Goal: Task Accomplishment & Management: Manage account settings

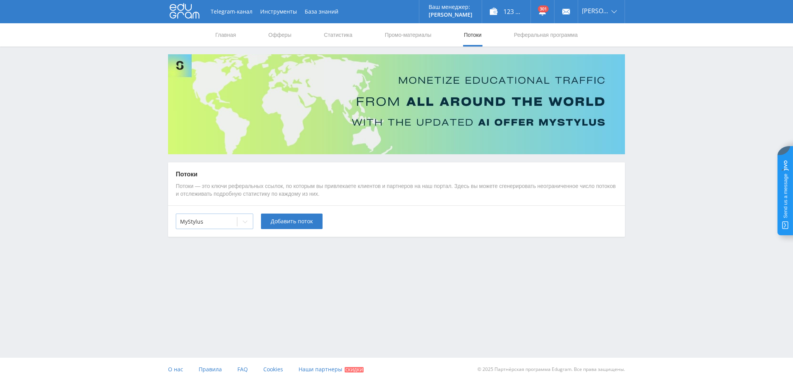
click at [203, 218] on div at bounding box center [206, 222] width 53 height 8
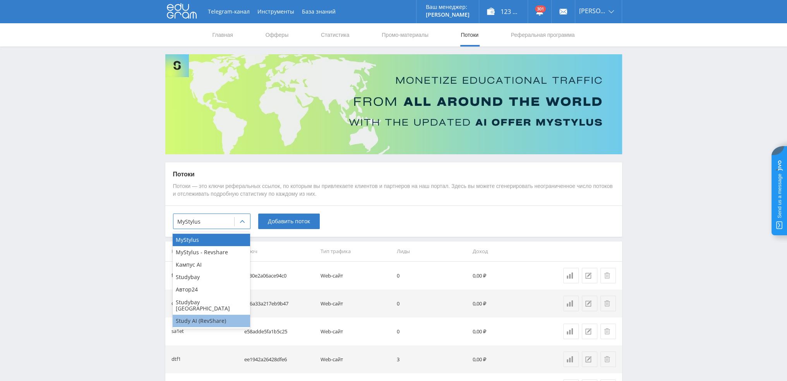
click at [214, 316] on div "Study AI (RevShare)" at bounding box center [211, 320] width 77 height 12
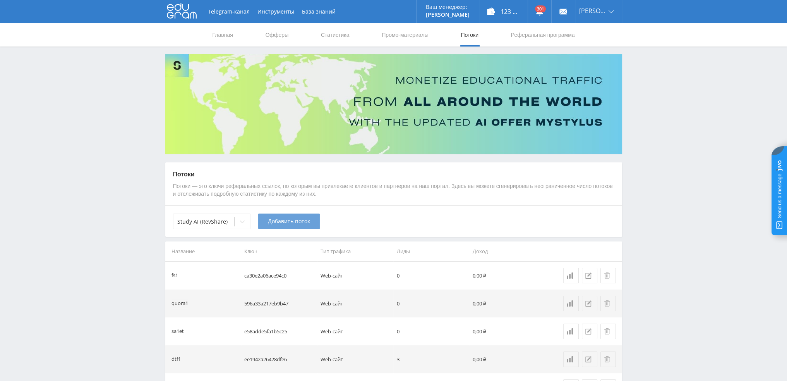
click at [292, 221] on span "Добавить поток" at bounding box center [289, 221] width 42 height 6
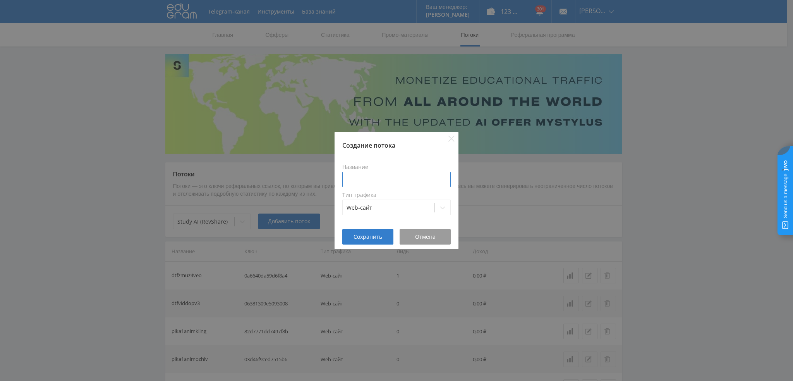
click at [387, 178] on input at bounding box center [396, 179] width 108 height 15
type input "dtfesse1gpt"
click at [359, 237] on span "Сохранить" at bounding box center [367, 236] width 29 height 6
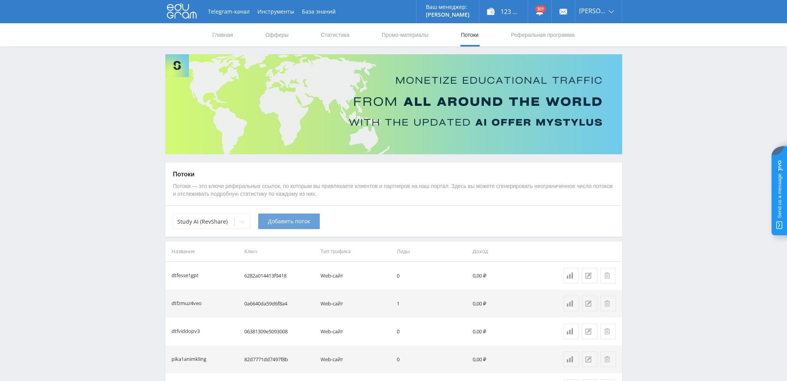
click at [276, 223] on span "Добавить поток" at bounding box center [289, 221] width 42 height 6
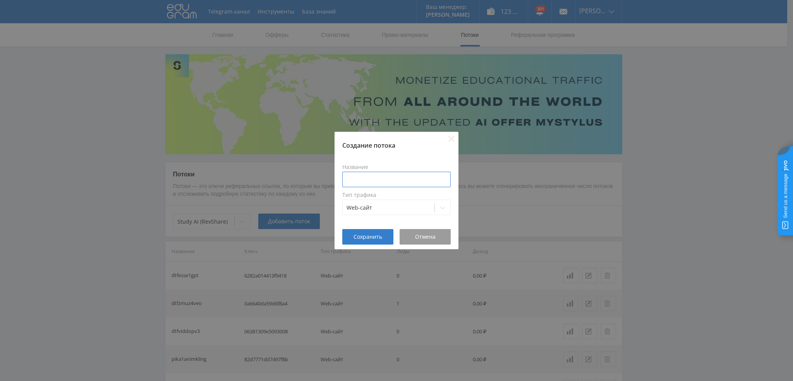
click at [376, 176] on input at bounding box center [396, 179] width 108 height 15
type input "dtfesse1grok"
click at [360, 238] on span "Сохранить" at bounding box center [367, 236] width 29 height 6
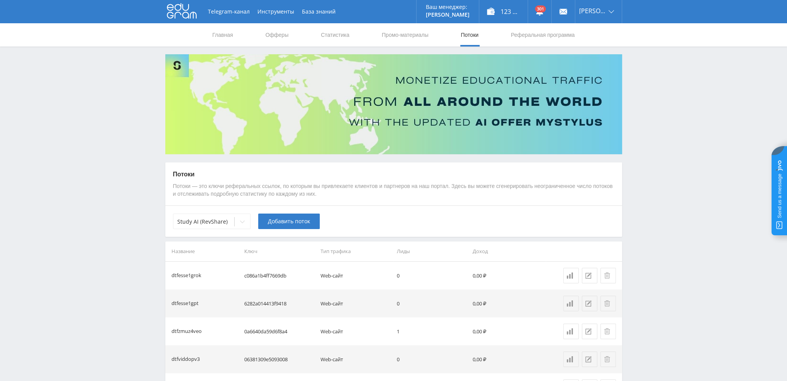
click at [242, 223] on icon at bounding box center [242, 221] width 6 height 6
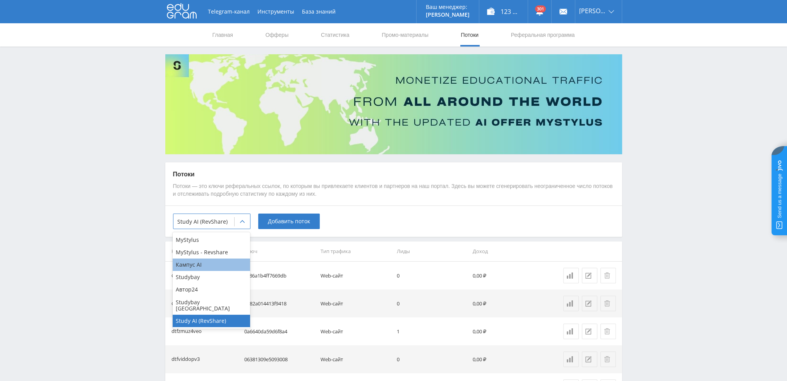
click at [212, 266] on div "Кампус AI" at bounding box center [211, 264] width 77 height 12
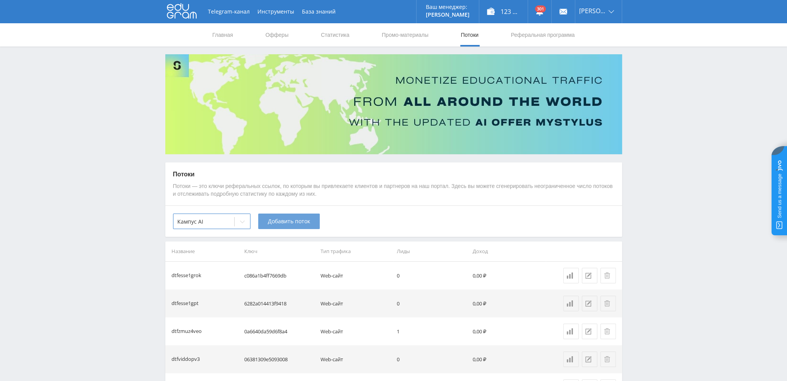
click at [291, 227] on button "Добавить поток" at bounding box center [289, 220] width 62 height 15
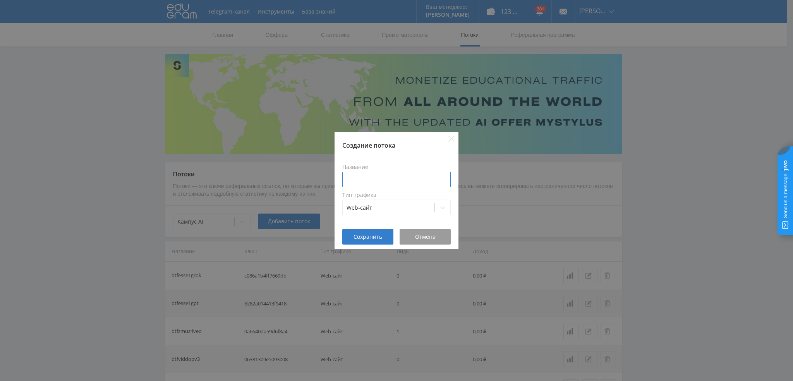
click at [372, 179] on input at bounding box center [396, 179] width 108 height 15
type input "dtfesse1k"
click at [365, 234] on span "Сохранить" at bounding box center [367, 236] width 29 height 6
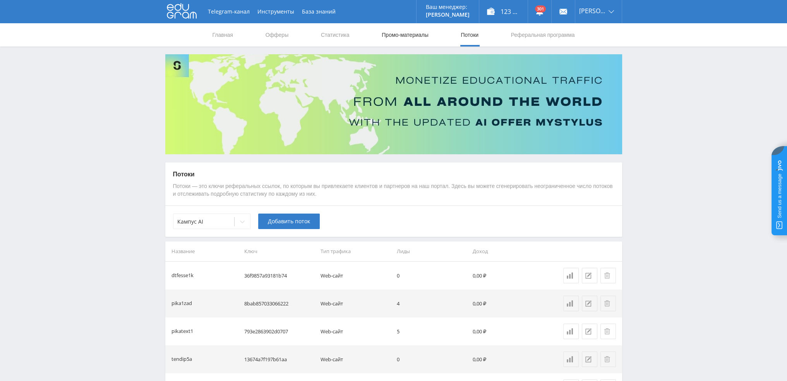
click at [411, 38] on link "Промо-материалы" at bounding box center [405, 34] width 48 height 23
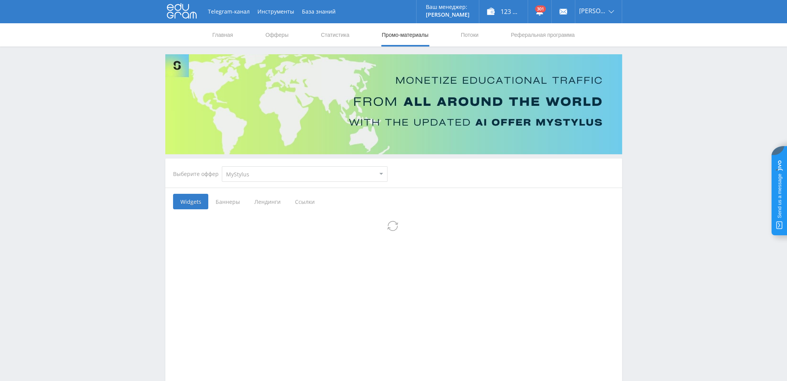
select select "340"
click at [222, 166] on select "MyStylus MyStylus - Revshare Кампус AI Studybay Автор24 Studybay [GEOGRAPHIC_DA…" at bounding box center [305, 173] width 166 height 15
click at [268, 202] on span "Ссылки" at bounding box center [264, 201] width 34 height 15
click at [0, 0] on input "Ссылки" at bounding box center [0, 0] width 0 height 0
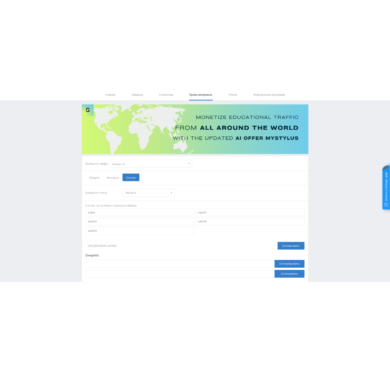
scroll to position [84, 0]
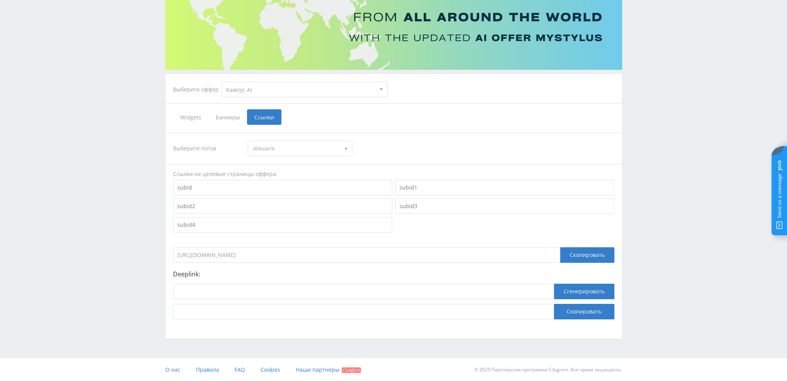
drag, startPoint x: 353, startPoint y: 257, endPoint x: 144, endPoint y: 258, distance: 209.5
click at [144, 258] on div "Telegram-канал Инструменты База знаний Ваш менеджер: [PERSON_NAME] [PERSON_NAME…" at bounding box center [393, 148] width 787 height 465
click at [707, 242] on div "Telegram-канал Инструменты База знаний Ваш менеджер: [PERSON_NAME] [PERSON_NAME…" at bounding box center [393, 148] width 787 height 465
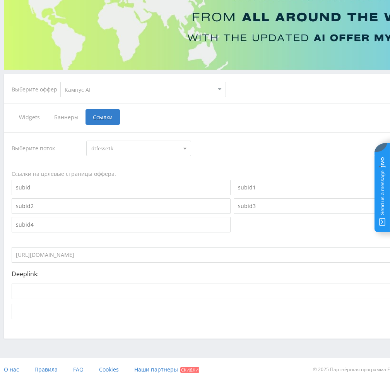
click at [248, 261] on input "[URL][DOMAIN_NAME]" at bounding box center [205, 254] width 387 height 15
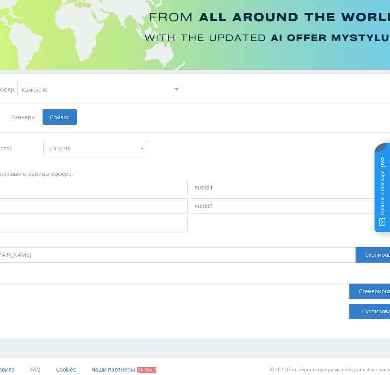
scroll to position [84, 43]
click at [362, 253] on div "Скопировать" at bounding box center [382, 254] width 54 height 15
click at [369, 252] on div "Скопировать" at bounding box center [382, 254] width 54 height 15
click at [91, 147] on span "dtfesse1k" at bounding box center [91, 148] width 87 height 15
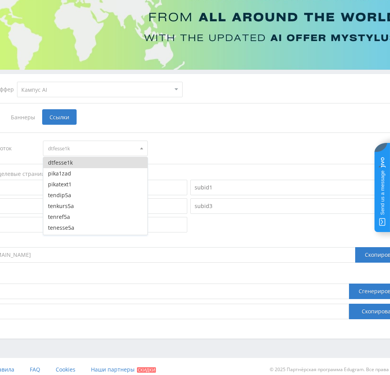
click at [71, 89] on select "MyStylus MyStylus - Revshare Кампус AI Studybay Автор24 Studybay [GEOGRAPHIC_DA…" at bounding box center [100, 89] width 166 height 15
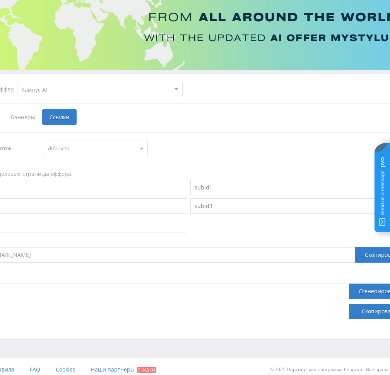
select select "341"
click at [17, 82] on select "MyStylus MyStylus - Revshare Кампус AI Studybay Автор24 Studybay [GEOGRAPHIC_DA…" at bounding box center [100, 89] width 166 height 15
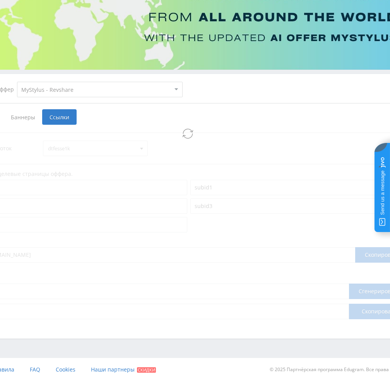
click at [74, 86] on select "MyStylus MyStylus - Revshare Кампус AI Studybay Автор24 Studybay [GEOGRAPHIC_DA…" at bounding box center [100, 89] width 166 height 15
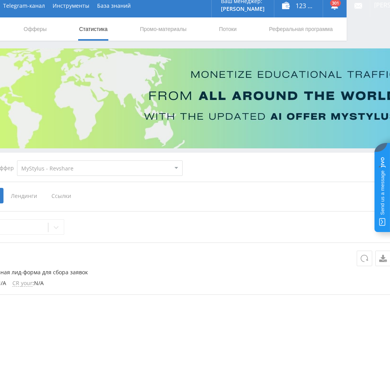
click at [56, 168] on select "MyStylus MyStylus - Revshare Кампус AI Studybay Автор24 Studybay [GEOGRAPHIC_DA…" at bounding box center [100, 167] width 166 height 15
select select "376"
click at [17, 160] on select "MyStylus MyStylus - Revshare Кампус AI Studybay Автор24 Studybay [GEOGRAPHIC_DA…" at bounding box center [100, 167] width 166 height 15
select select "376"
click at [16, 194] on span "Ссылки" at bounding box center [20, 195] width 34 height 15
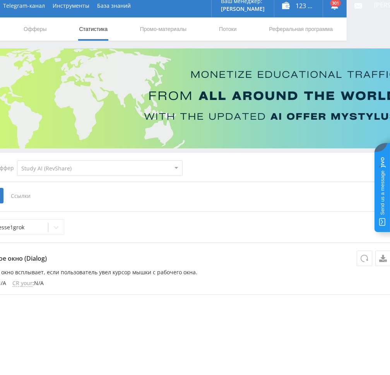
click at [0, 0] on input "Ссылки" at bounding box center [0, 0] width 0 height 0
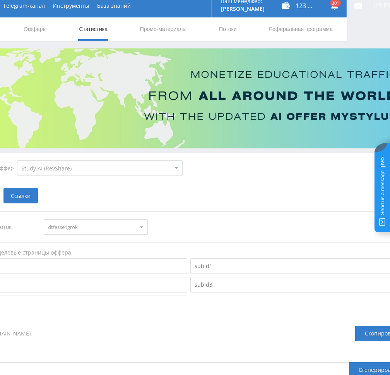
click at [79, 227] on span "dtfesse1grok" at bounding box center [91, 227] width 87 height 15
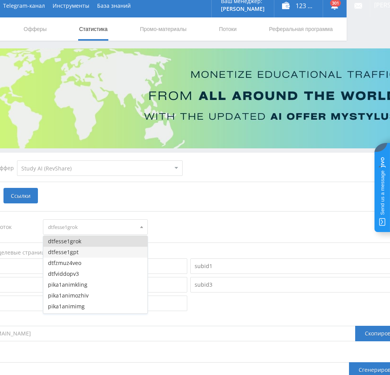
click at [81, 254] on button "dtfesse1gpt" at bounding box center [95, 252] width 104 height 11
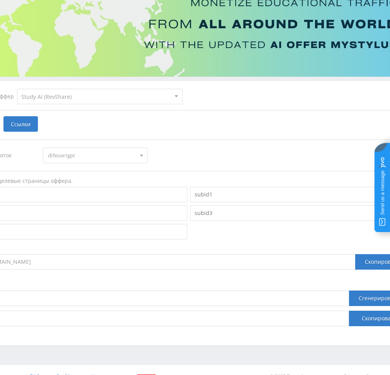
scroll to position [90, 43]
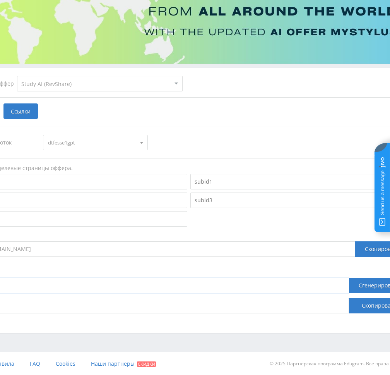
click at [230, 284] on input at bounding box center [158, 285] width 381 height 15
paste input "[URL]"
type input "[URL]"
click at [363, 282] on button "Сгенерировать" at bounding box center [379, 285] width 60 height 15
click at [365, 304] on button "Скопировать" at bounding box center [379, 305] width 60 height 15
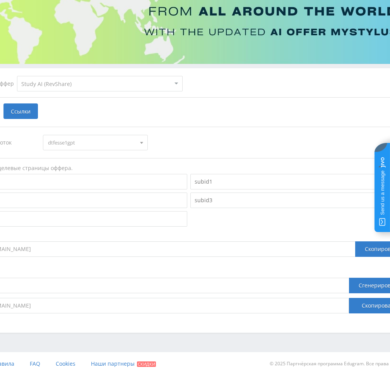
click at [76, 143] on span "dtfesse1gpt" at bounding box center [91, 142] width 87 height 15
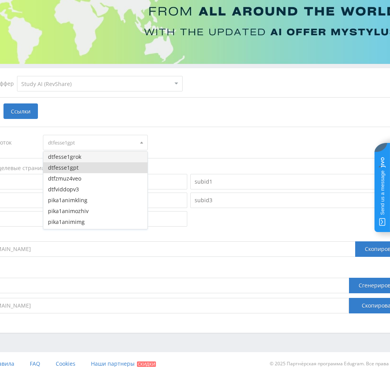
click at [78, 158] on button "dtfesse1grok" at bounding box center [95, 156] width 104 height 11
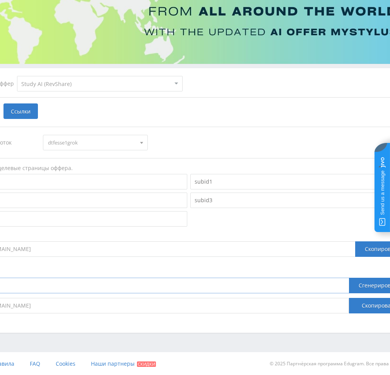
click at [112, 290] on input "[URL]" at bounding box center [158, 285] width 381 height 15
paste input "grok4"
type input "[URL]"
click at [365, 287] on button "Сгенерировать" at bounding box center [379, 285] width 60 height 15
click at [364, 303] on button "Скопировать" at bounding box center [379, 305] width 60 height 15
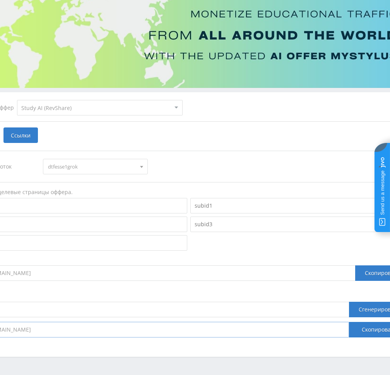
scroll to position [0, 43]
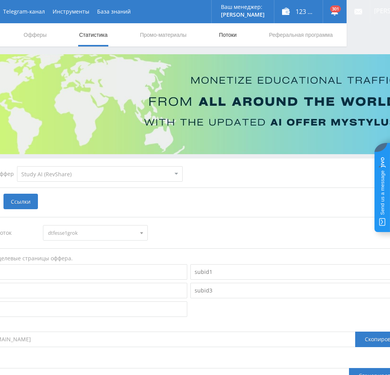
click at [230, 37] on link "Потоки" at bounding box center [227, 34] width 19 height 23
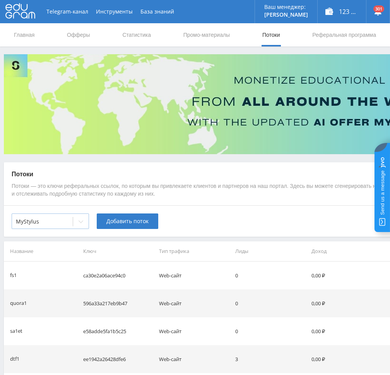
click at [36, 221] on div "MyStylus" at bounding box center [50, 220] width 77 height 15
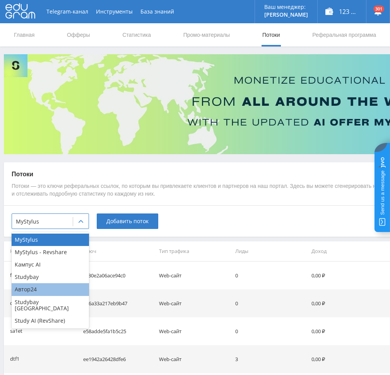
click at [40, 290] on div "Автор24" at bounding box center [50, 289] width 77 height 12
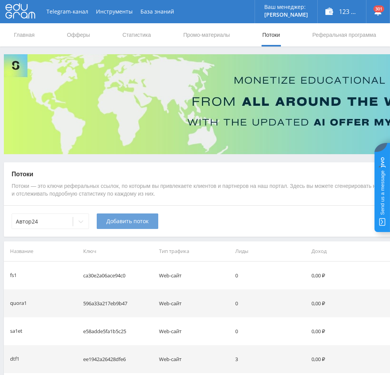
click at [133, 219] on span "Добавить поток" at bounding box center [127, 221] width 42 height 6
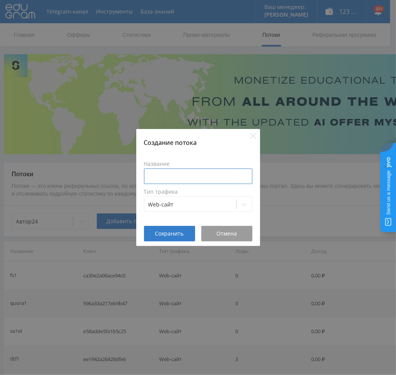
click at [169, 170] on input at bounding box center [198, 175] width 108 height 15
type input "в"
type input "dtfesse1a"
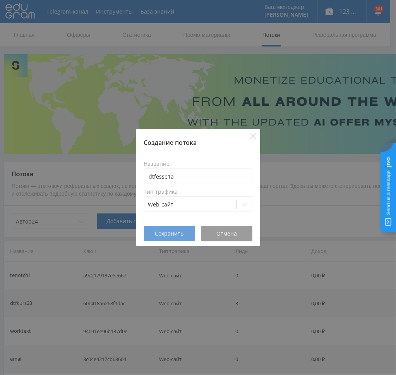
click at [169, 238] on button "Сохранить" at bounding box center [169, 233] width 51 height 15
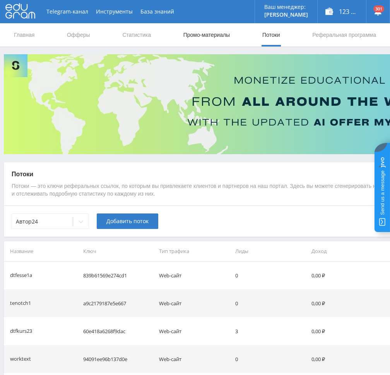
drag, startPoint x: 197, startPoint y: 34, endPoint x: 200, endPoint y: 38, distance: 5.0
click at [197, 34] on link "Промо-материалы" at bounding box center [207, 34] width 48 height 23
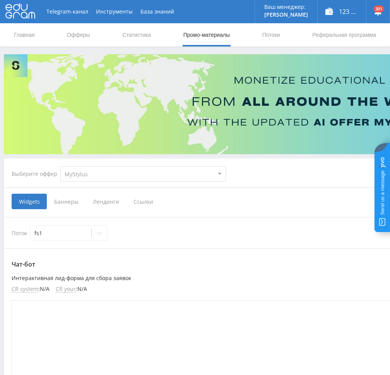
drag, startPoint x: 105, startPoint y: 182, endPoint x: 100, endPoint y: 177, distance: 7.1
click at [100, 177] on select "MyStylus MyStylus - Revshare Кампус AI Studybay Автор24 Studybay [GEOGRAPHIC_DA…" at bounding box center [143, 173] width 166 height 15
select select "1"
click at [60, 166] on select "MyStylus MyStylus - Revshare Кампус AI Studybay Автор24 Studybay [GEOGRAPHIC_DA…" at bounding box center [143, 173] width 166 height 15
select select "1"
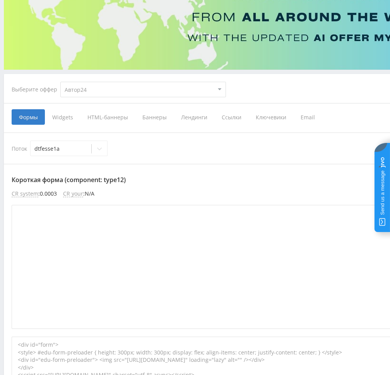
scroll to position [77, 0]
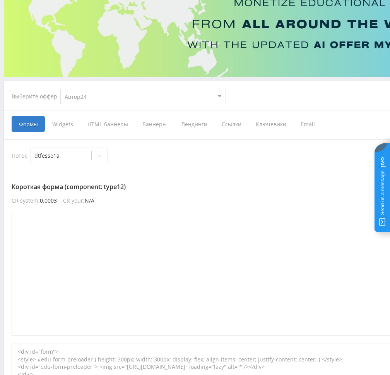
click at [234, 125] on span "Ссылки" at bounding box center [231, 123] width 34 height 15
click at [0, 0] on input "Ссылки" at bounding box center [0, 0] width 0 height 0
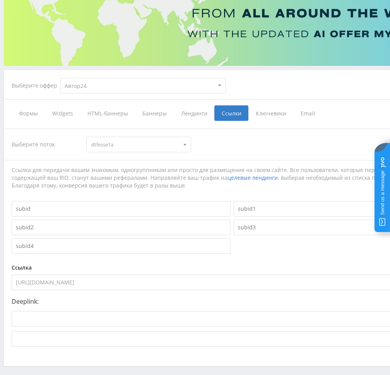
scroll to position [122, 0]
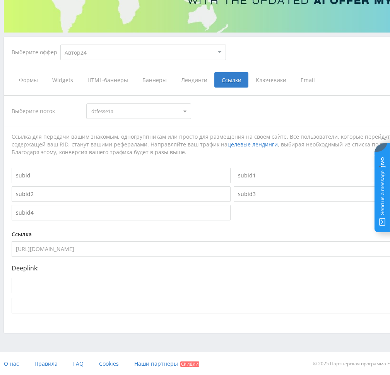
drag, startPoint x: 169, startPoint y: 251, endPoint x: 6, endPoint y: 251, distance: 163.0
click at [6, 251] on div "Выберите поток dtfesse1a dtfesse1a tenotch1 dtfkurs23 worktext email sosdipkurs…" at bounding box center [232, 203] width 457 height 233
